Goal: Communication & Community: Answer question/provide support

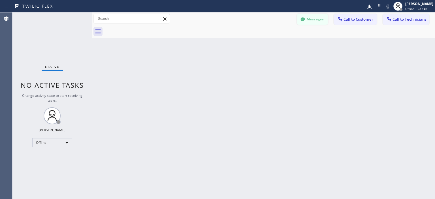
click at [315, 18] on button "Messages" at bounding box center [312, 19] width 31 height 11
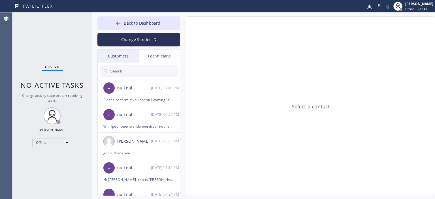
click at [131, 57] on div "Customers" at bounding box center [118, 56] width 41 height 13
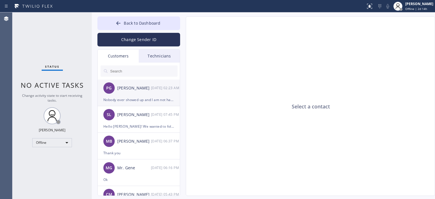
click at [136, 95] on div "PG [PERSON_NAME] [DATE] 02:23 AM" at bounding box center [139, 88] width 83 height 17
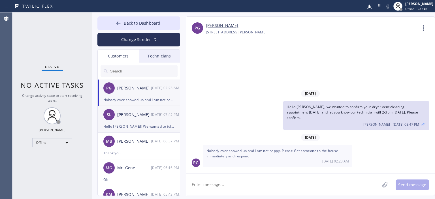
click at [148, 117] on div "[PERSON_NAME]" at bounding box center [134, 114] width 34 height 7
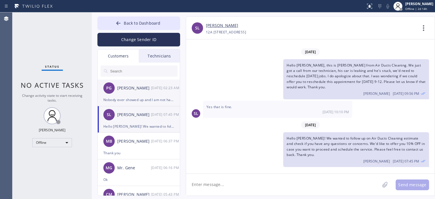
click at [140, 95] on div "PG [PERSON_NAME] [DATE] 02:23 AM" at bounding box center [139, 88] width 83 height 17
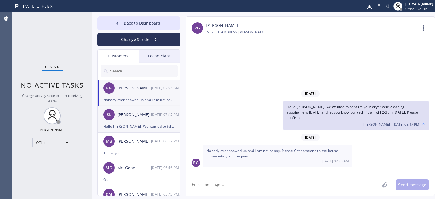
click at [133, 118] on div "SL [PERSON_NAME] [DATE] 07:45 PM" at bounding box center [139, 114] width 83 height 17
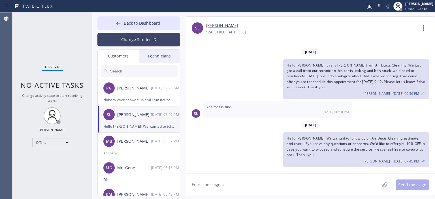
click at [161, 42] on button "Change Sender ID" at bounding box center [138, 40] width 83 height 14
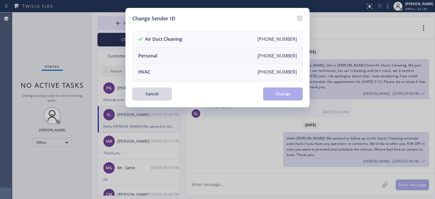
click at [174, 53] on li "Personal [PHONE_NUMBER]" at bounding box center [217, 56] width 170 height 16
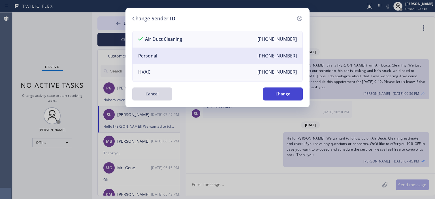
click at [297, 93] on button "Change" at bounding box center [283, 93] width 40 height 13
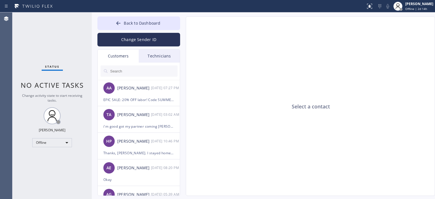
click at [151, 52] on div "Technicians" at bounding box center [159, 56] width 41 height 13
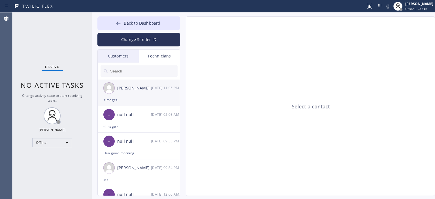
click at [161, 93] on div "[PERSON_NAME] [DATE] 11:05 PM" at bounding box center [139, 88] width 83 height 17
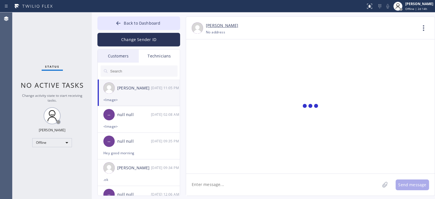
click at [247, 186] on textarea at bounding box center [283, 185] width 194 height 22
type textarea "Р"
type textarea "Hello [PERSON_NAME], thank you for an update"
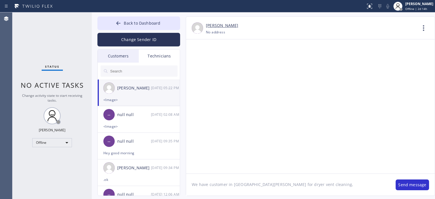
click at [226, 23] on link "[PERSON_NAME]" at bounding box center [222, 25] width 32 height 7
click at [319, 183] on textarea "We have customer in [GEOGRAPHIC_DATA][PERSON_NAME] for dryer vent cleaning," at bounding box center [288, 185] width 204 height 22
type textarea "We have customer in [GEOGRAPHIC_DATA][PERSON_NAME] for dryer vent cleaning, you…"
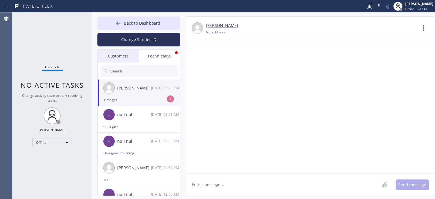
scroll to position [32313, 0]
click at [256, 185] on textarea at bounding box center [283, 185] width 194 height 22
type textarea "Okay got it, let me check if they can do [DATE]. I'll elt you know"
drag, startPoint x: 228, startPoint y: 136, endPoint x: 255, endPoint y: 138, distance: 27.0
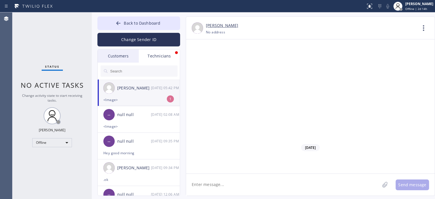
copy span "San [PERSON_NAME] obispo"
click at [137, 121] on div "-- null null [DATE] 02:08 AM" at bounding box center [139, 114] width 83 height 17
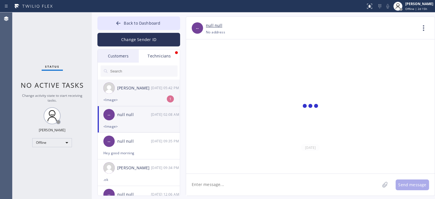
click at [136, 101] on div "<Image>" at bounding box center [138, 99] width 71 height 7
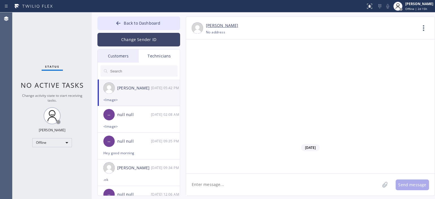
click at [131, 39] on button "Change Sender ID" at bounding box center [138, 40] width 83 height 14
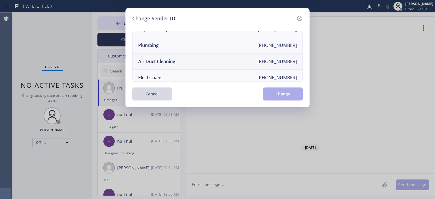
scroll to position [58, 0]
click at [187, 59] on li "Air Duct Cleaning [PHONE_NUMBER]" at bounding box center [217, 62] width 170 height 16
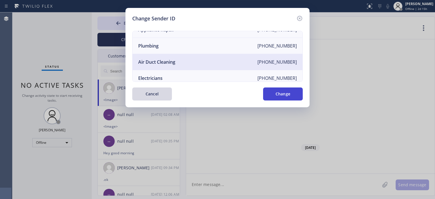
click at [282, 92] on button "Change" at bounding box center [283, 93] width 40 height 13
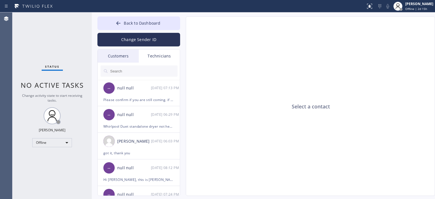
click at [131, 53] on div "Customers" at bounding box center [118, 56] width 41 height 13
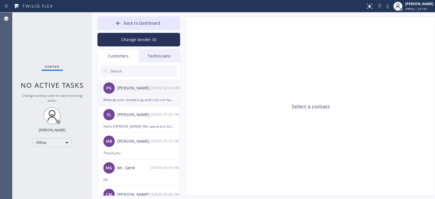
click at [141, 93] on div "PG [PERSON_NAME] [DATE] 02:23 AM" at bounding box center [139, 88] width 83 height 17
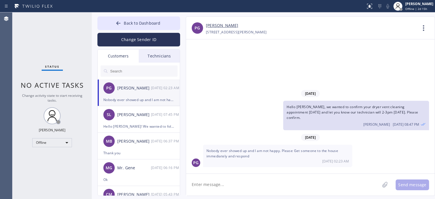
click at [134, 68] on input "text" at bounding box center [143, 70] width 68 height 11
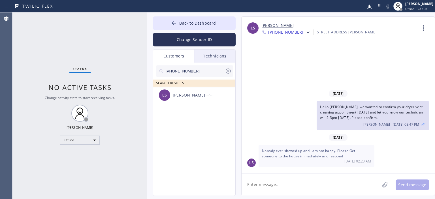
drag, startPoint x: 91, startPoint y: 31, endPoint x: 147, endPoint y: 33, distance: 55.5
click at [147, 33] on div at bounding box center [147, 105] width 0 height 186
click at [188, 97] on div "[PERSON_NAME]" at bounding box center [190, 95] width 34 height 7
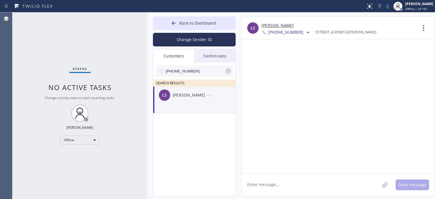
click at [273, 182] on textarea at bounding box center [310, 185] width 138 height 22
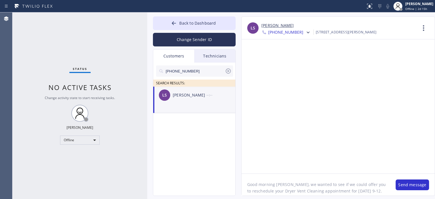
scroll to position [5, 0]
click at [294, 183] on textarea "Good morning [PERSON_NAME], we wanted to see if we could offer you to reschedul…" at bounding box center [315, 185] width 148 height 22
click at [287, 179] on textarea "Good morning [PERSON_NAME], we wanted to see if we could offer you to reschedul…" at bounding box center [315, 185] width 148 height 22
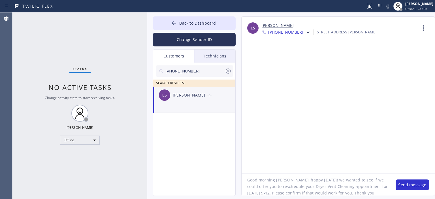
click at [321, 180] on textarea "Good morning [PERSON_NAME], happy [DATE]! we wanted to see if we could offer yo…" at bounding box center [315, 185] width 148 height 22
click at [302, 186] on textarea "Good morning [PERSON_NAME], happy [DATE]! We wanted to see if we could offer yo…" at bounding box center [315, 185] width 148 height 22
type textarea "Good morning [PERSON_NAME], happy [DATE]! We wanted to see if we could offer yo…"
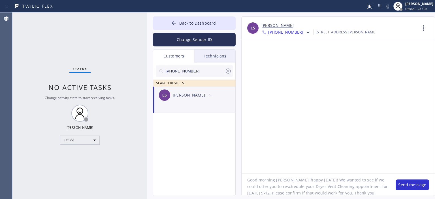
click at [306, 182] on textarea "Good morning [PERSON_NAME], happy [DATE]! We wanted to see if we could offer yo…" at bounding box center [315, 185] width 148 height 22
click at [309, 185] on textarea "Good morning [PERSON_NAME], happy [DATE]! We wanted to see if we could offer yo…" at bounding box center [315, 185] width 148 height 22
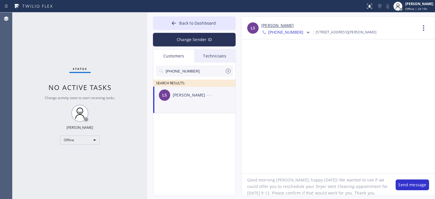
click at [309, 185] on textarea "Good morning [PERSON_NAME], happy [DATE]! We wanted to see if we could offer yo…" at bounding box center [315, 185] width 148 height 22
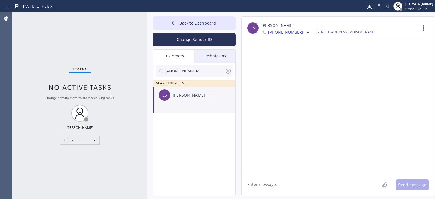
scroll to position [0, 0]
paste textarea "Good morning [PERSON_NAME], happy [DATE]! We wanted to see if we could offer yo…"
type textarea "Good morning [PERSON_NAME], happy [DATE]! We wanted to see if we could offer yo…"
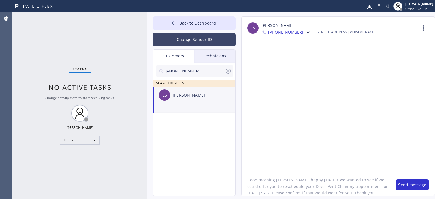
click at [192, 36] on button "Change Sender ID" at bounding box center [194, 40] width 83 height 14
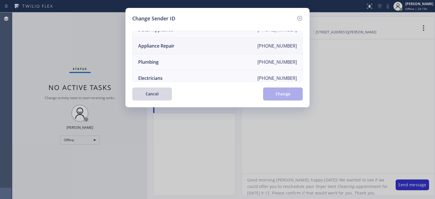
scroll to position [0, 0]
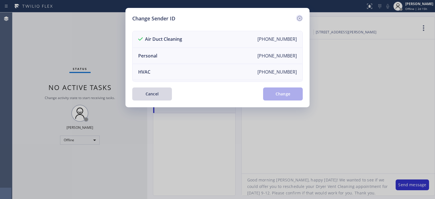
click at [300, 17] on icon at bounding box center [299, 18] width 7 height 7
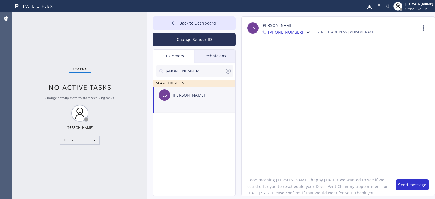
click at [26, 87] on div "Status No active tasks Change activity state to start receiving tasks. [PERSON_…" at bounding box center [79, 105] width 135 height 186
click at [29, 82] on div "Status No active tasks Change activity state to start receiving tasks. [PERSON_…" at bounding box center [79, 105] width 135 height 186
click at [352, 182] on textarea "Good morning [PERSON_NAME], happy [DATE]! We wanted to see if we could offer yo…" at bounding box center [315, 185] width 148 height 22
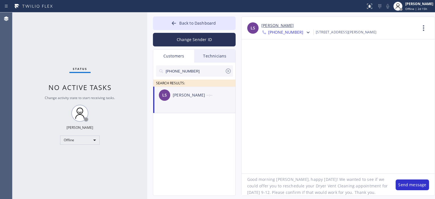
click at [352, 182] on textarea "Good morning [PERSON_NAME], happy [DATE]! We wanted to see if we could offer yo…" at bounding box center [315, 185] width 148 height 22
click at [192, 40] on button "Change Sender ID" at bounding box center [194, 40] width 83 height 14
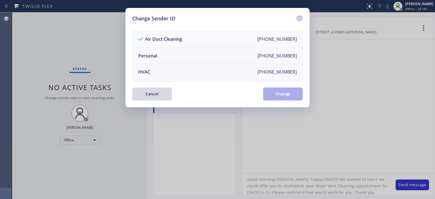
click at [300, 16] on icon at bounding box center [299, 18] width 5 height 5
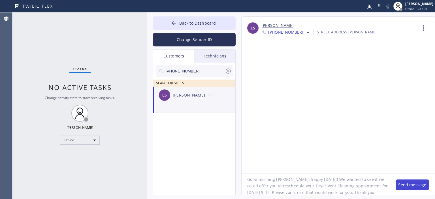
click at [411, 180] on button "Send message" at bounding box center [411, 184] width 33 height 11
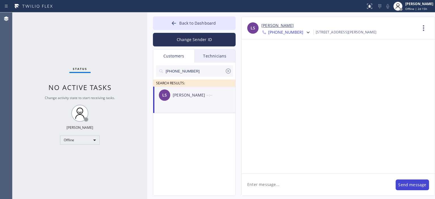
scroll to position [0, 0]
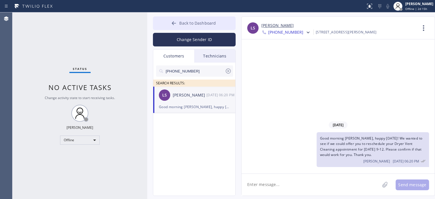
click at [168, 24] on button "Back to Dashboard" at bounding box center [194, 23] width 83 height 14
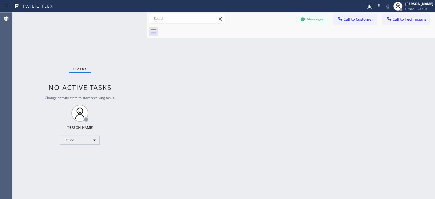
click at [28, 78] on div "Status No active tasks Change activity state to start receiving tasks. [PERSON_…" at bounding box center [79, 105] width 135 height 186
click at [304, 18] on icon at bounding box center [302, 19] width 4 height 4
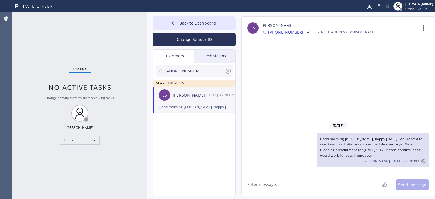
drag, startPoint x: 199, startPoint y: 144, endPoint x: 224, endPoint y: 65, distance: 82.5
click at [205, 121] on div "[PHONE_NUMBER] SEARCH RESULTS: LS [PERSON_NAME] [DATE] 06:20 PM Good morning [P…" at bounding box center [194, 136] width 83 height 146
click at [227, 73] on icon at bounding box center [228, 71] width 7 height 7
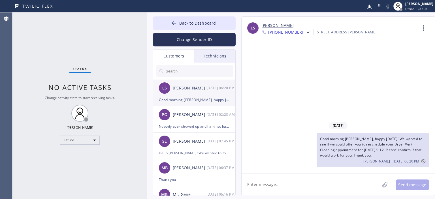
click at [201, 94] on div "LS [PERSON_NAME] [DATE] 06:20 PM" at bounding box center [194, 88] width 83 height 17
click at [290, 31] on span "[PHONE_NUMBER]" at bounding box center [285, 32] width 35 height 7
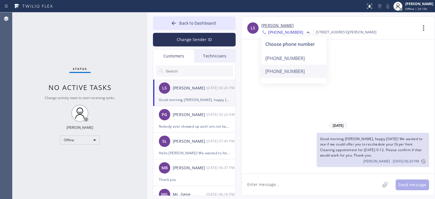
click at [296, 70] on div "[PHONE_NUMBER]" at bounding box center [293, 71] width 65 height 13
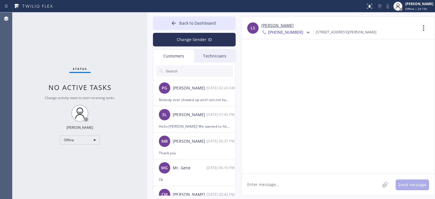
click at [280, 185] on textarea at bounding box center [310, 185] width 138 height 22
paste textarea "[PHONE_NUMBER]"
type textarea "[PHONE_NUMBER]"
click at [272, 185] on textarea "[PHONE_NUMBER]" at bounding box center [315, 185] width 148 height 22
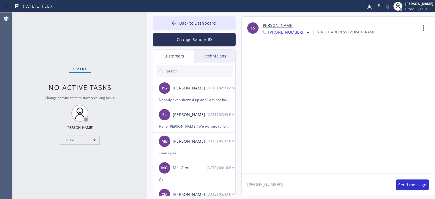
click at [272, 185] on textarea "[PHONE_NUMBER]" at bounding box center [315, 185] width 148 height 22
click at [273, 186] on textarea at bounding box center [310, 185] width 138 height 22
paste textarea "Good morning [PERSON_NAME], happy [DATE]! We wanted to see if we could offer yo…"
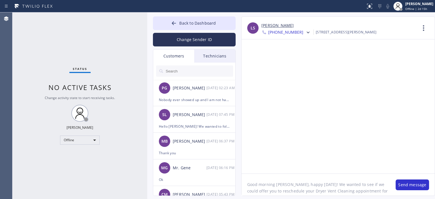
scroll to position [5, 0]
type textarea "Good morning [PERSON_NAME], happy [DATE]! We wanted to see if we could offer yo…"
click at [214, 46] on div "Back to Dashboard Change Sender ID Customers Technicians PG [PERSON_NAME] [DATE…" at bounding box center [194, 105] width 83 height 179
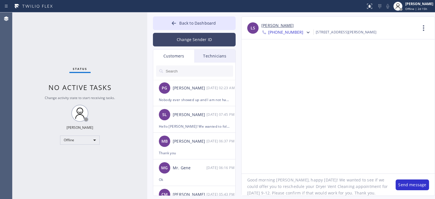
click at [213, 37] on button "Change Sender ID" at bounding box center [194, 40] width 83 height 14
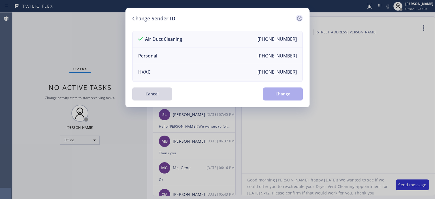
click at [301, 16] on icon at bounding box center [299, 18] width 7 height 7
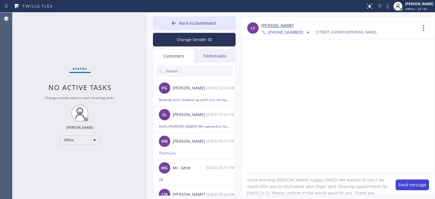
click at [404, 184] on button "Send message" at bounding box center [411, 184] width 33 height 11
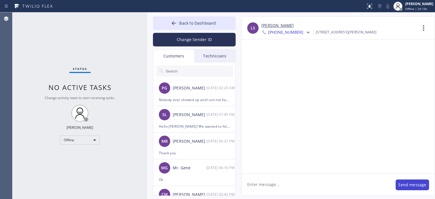
scroll to position [0, 0]
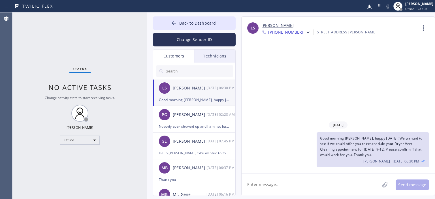
click at [37, 91] on div "Status No active tasks Change activity state to start receiving tasks. [PERSON_…" at bounding box center [79, 105] width 135 height 186
click at [184, 120] on div "PG [PERSON_NAME] [DATE] 02:23 AM" at bounding box center [194, 114] width 83 height 17
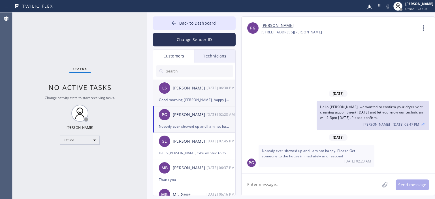
click at [201, 97] on div "Good morning [PERSON_NAME], happy [DATE]! We wanted to see if we could offer yo…" at bounding box center [194, 99] width 71 height 7
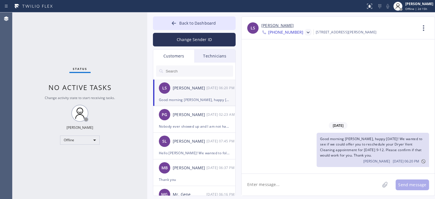
click at [305, 30] on icon at bounding box center [308, 33] width 6 height 6
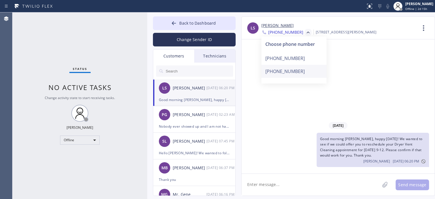
click at [296, 71] on div "[PHONE_NUMBER]" at bounding box center [293, 71] width 65 height 13
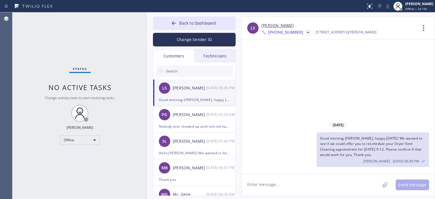
click at [12, 91] on div "Agent Desktop" at bounding box center [6, 105] width 12 height 186
click at [201, 118] on div "PG [PERSON_NAME] [DATE] 02:23 AM" at bounding box center [194, 114] width 83 height 17
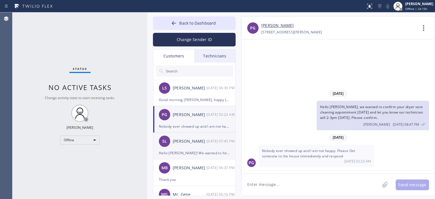
click at [190, 144] on div "[PERSON_NAME]" at bounding box center [190, 141] width 34 height 7
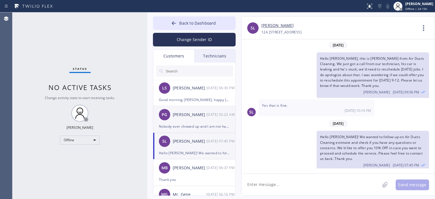
scroll to position [2, 0]
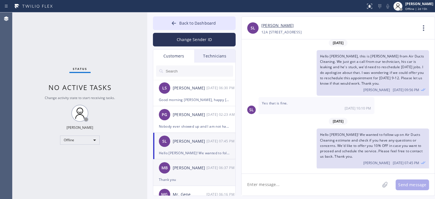
click at [203, 170] on div "[PERSON_NAME]" at bounding box center [190, 168] width 34 height 7
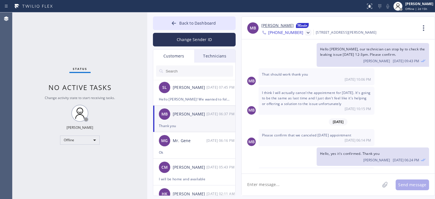
scroll to position [53, 0]
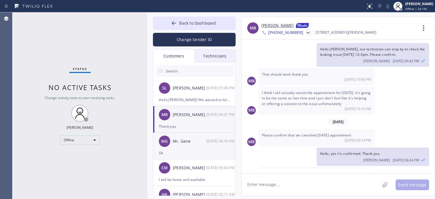
click at [197, 140] on div "Mr. Gene" at bounding box center [190, 141] width 34 height 7
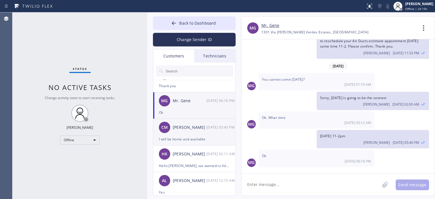
scroll to position [93, 0]
click at [207, 139] on div "I will be home and available" at bounding box center [194, 139] width 71 height 7
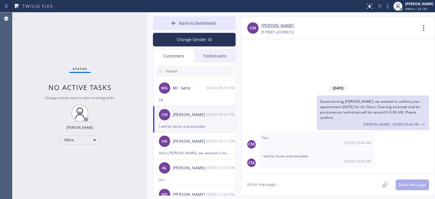
scroll to position [106, 0]
click at [181, 171] on div "[PERSON_NAME]" at bounding box center [190, 168] width 34 height 7
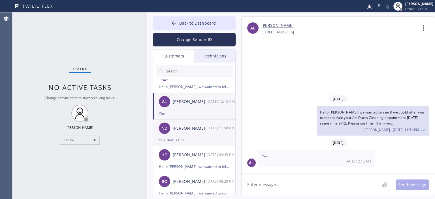
scroll to position [172, 0]
click at [196, 135] on div "ND [PERSON_NAME] [DATE] 11:58 PM" at bounding box center [194, 128] width 83 height 17
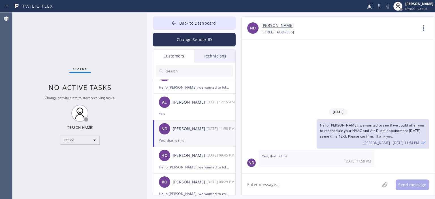
scroll to position [208, 0]
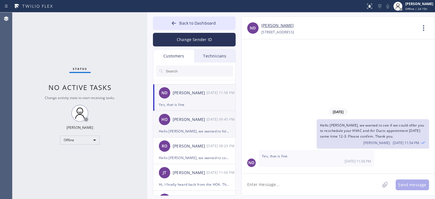
click at [205, 119] on div "[PERSON_NAME]" at bounding box center [190, 119] width 34 height 7
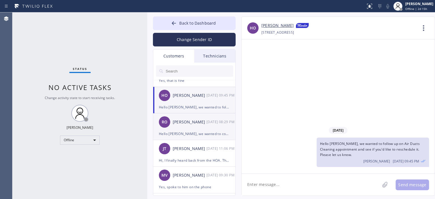
click at [203, 133] on div "Hello [PERSON_NAME], we wanted to confirm your air ducts estimate appointment […" at bounding box center [194, 133] width 71 height 7
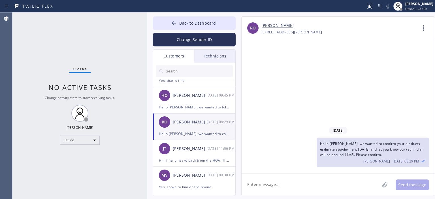
scroll to position [254, 0]
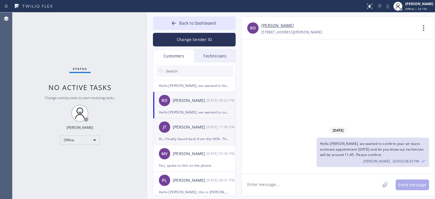
click at [201, 136] on div "Hi, I finally heard back from the HOA. They need additional information on the …" at bounding box center [194, 139] width 71 height 7
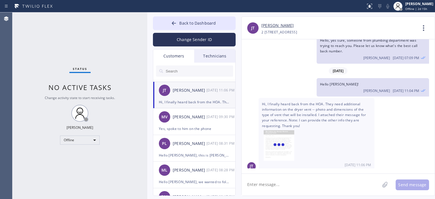
scroll to position [290, 0]
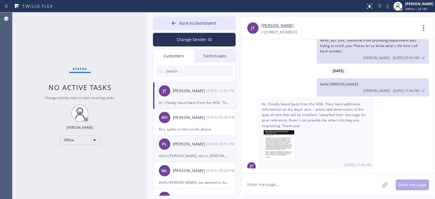
click at [200, 137] on div "PL [PERSON_NAME] [DATE] 08:31 PM" at bounding box center [194, 144] width 83 height 17
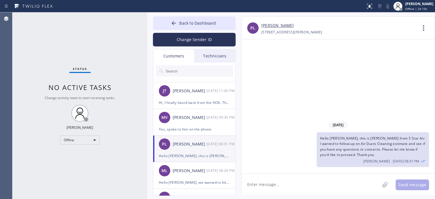
scroll to position [0, 0]
click at [201, 121] on div "MV [PERSON_NAME] [DATE] 09:30 PM" at bounding box center [194, 117] width 83 height 17
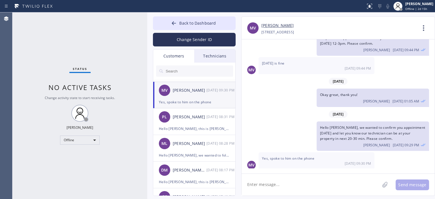
scroll to position [317, 0]
click at [196, 150] on div "ML [PERSON_NAME] [DATE] 08:28 PM" at bounding box center [194, 143] width 83 height 17
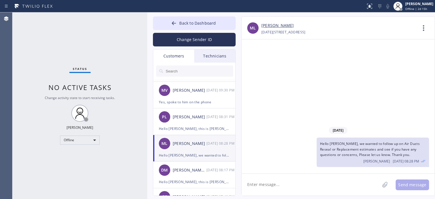
scroll to position [0, 0]
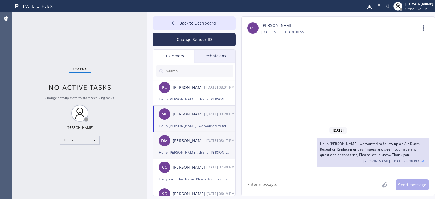
click at [199, 139] on div "[PERSON_NAME] Mr" at bounding box center [190, 141] width 34 height 7
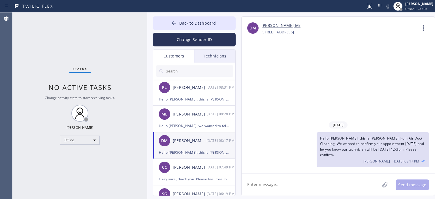
scroll to position [385, 0]
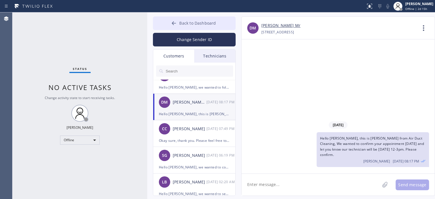
click at [173, 27] on div at bounding box center [173, 23] width 7 height 7
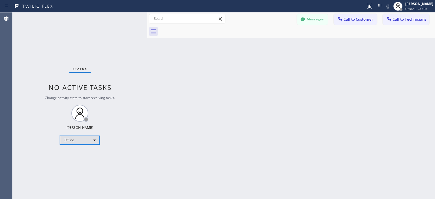
click at [87, 142] on div "Offline" at bounding box center [80, 140] width 40 height 9
drag, startPoint x: 77, startPoint y: 155, endPoint x: 54, endPoint y: 59, distance: 98.3
click at [77, 155] on li "Available" at bounding box center [79, 154] width 38 height 7
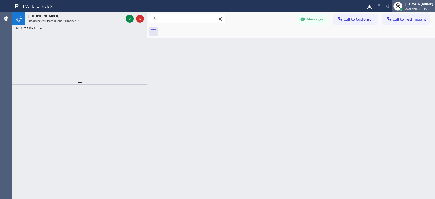
click at [420, 4] on div "[PERSON_NAME]" at bounding box center [419, 3] width 28 height 5
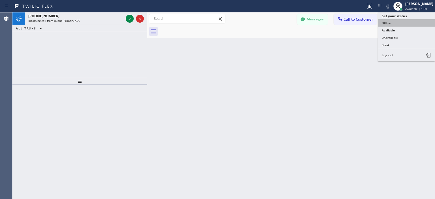
click at [393, 22] on button "Offline" at bounding box center [406, 22] width 57 height 7
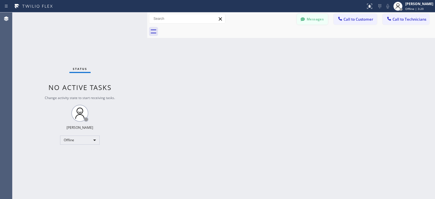
click at [320, 20] on button "Messages" at bounding box center [312, 19] width 31 height 11
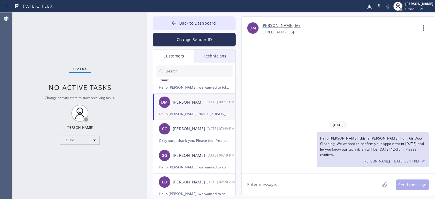
scroll to position [0, 0]
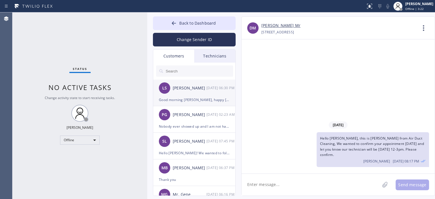
click at [197, 91] on div "LS [PERSON_NAME] [DATE] 06:30 PM" at bounding box center [194, 88] width 83 height 17
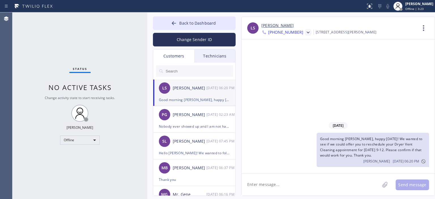
click at [283, 31] on span "[PHONE_NUMBER]" at bounding box center [285, 32] width 35 height 7
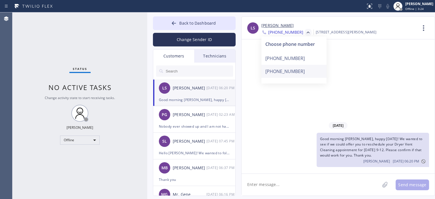
click at [291, 72] on div "[PHONE_NUMBER]" at bounding box center [293, 71] width 65 height 13
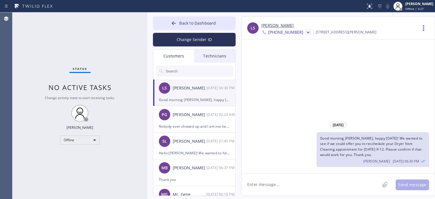
click at [271, 25] on link "[PERSON_NAME]" at bounding box center [277, 25] width 32 height 7
click at [84, 142] on div "Offline" at bounding box center [80, 140] width 40 height 9
click at [80, 157] on li "Available" at bounding box center [79, 154] width 38 height 7
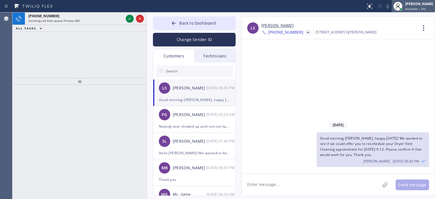
click at [417, 6] on div "[PERSON_NAME]" at bounding box center [419, 3] width 28 height 5
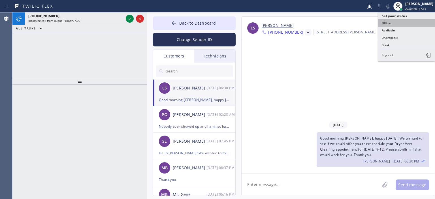
click at [401, 22] on button "Offline" at bounding box center [406, 22] width 57 height 7
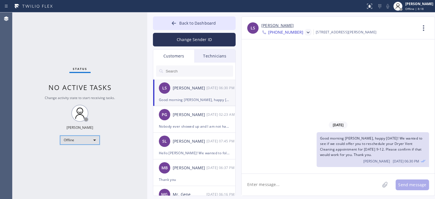
click at [69, 142] on div "Offline" at bounding box center [80, 140] width 40 height 9
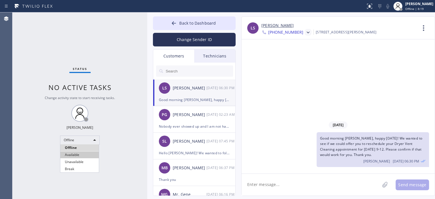
click at [73, 153] on li "Available" at bounding box center [79, 154] width 38 height 7
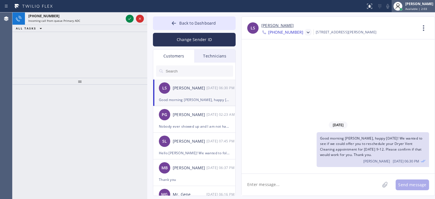
click at [413, 10] on span "Available | 2:03" at bounding box center [416, 9] width 22 height 4
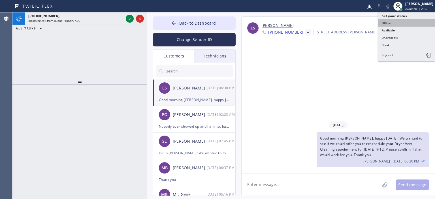
click at [388, 24] on button "Offline" at bounding box center [406, 22] width 57 height 7
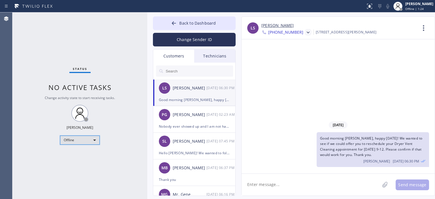
click at [78, 139] on div "Offline" at bounding box center [80, 140] width 40 height 9
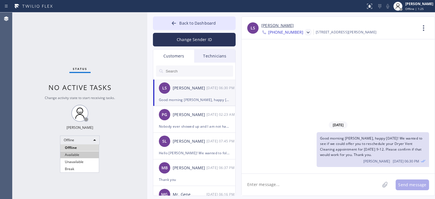
click at [79, 154] on li "Available" at bounding box center [79, 154] width 38 height 7
click at [170, 23] on button "Back to Dashboard" at bounding box center [194, 23] width 83 height 14
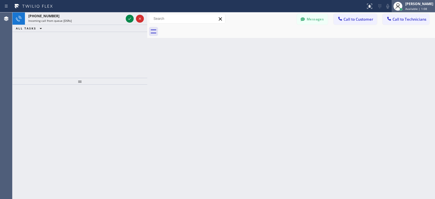
click at [406, 5] on div "[PERSON_NAME]" at bounding box center [419, 3] width 28 height 5
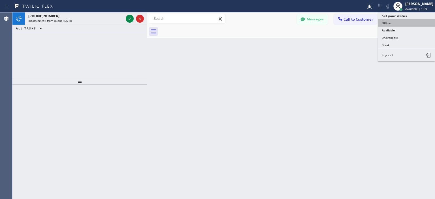
click at [395, 23] on button "Offline" at bounding box center [406, 22] width 57 height 7
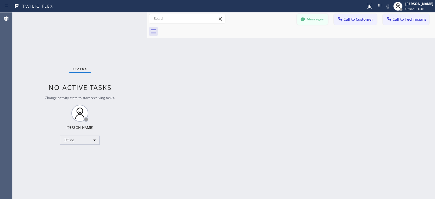
click at [314, 22] on button "Messages" at bounding box center [312, 19] width 31 height 11
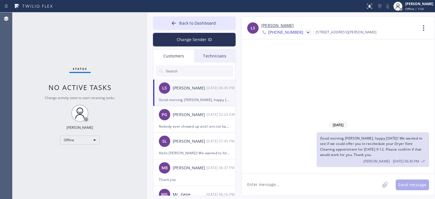
click at [205, 99] on div "Good morning [PERSON_NAME], happy [DATE]! We wanted to see if we could offer yo…" at bounding box center [194, 99] width 71 height 7
click at [276, 33] on span "[PHONE_NUMBER]" at bounding box center [285, 32] width 35 height 7
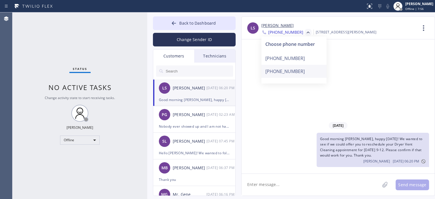
click at [297, 68] on div "[PHONE_NUMBER]" at bounding box center [293, 71] width 65 height 13
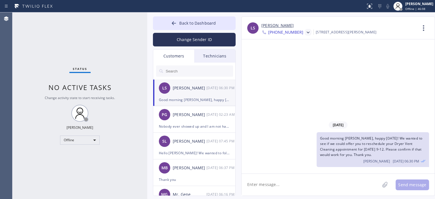
click at [201, 93] on div "LS [PERSON_NAME] [DATE] 06:30 PM" at bounding box center [194, 88] width 83 height 17
click at [288, 31] on span "[PHONE_NUMBER]" at bounding box center [285, 32] width 35 height 7
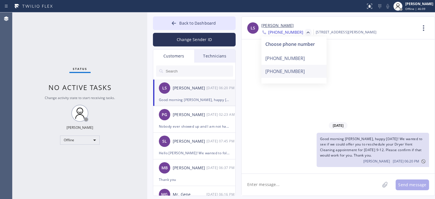
click at [292, 67] on div "[PHONE_NUMBER]" at bounding box center [293, 71] width 65 height 13
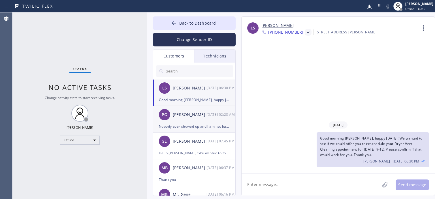
click at [192, 120] on div "PG [PERSON_NAME] [DATE] 02:23 AM" at bounding box center [194, 114] width 83 height 17
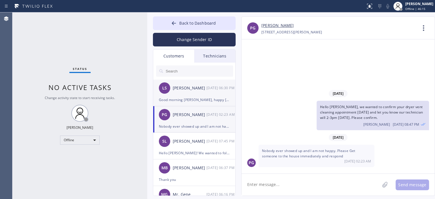
click at [188, 96] on div "LS [PERSON_NAME] [DATE] 06:30 PM" at bounding box center [194, 88] width 83 height 17
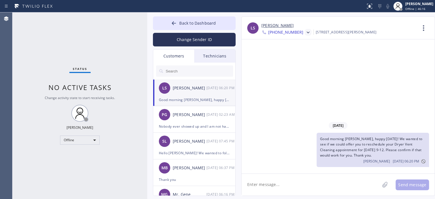
click at [304, 30] on div at bounding box center [307, 32] width 7 height 7
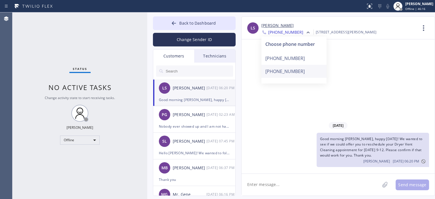
click at [289, 74] on div "[PHONE_NUMBER]" at bounding box center [293, 71] width 65 height 13
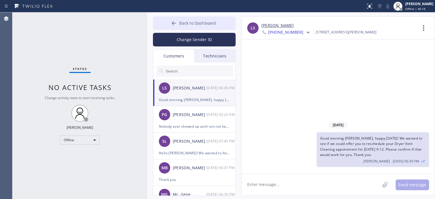
click at [172, 23] on icon at bounding box center [174, 23] width 6 height 6
